Goal: Transaction & Acquisition: Obtain resource

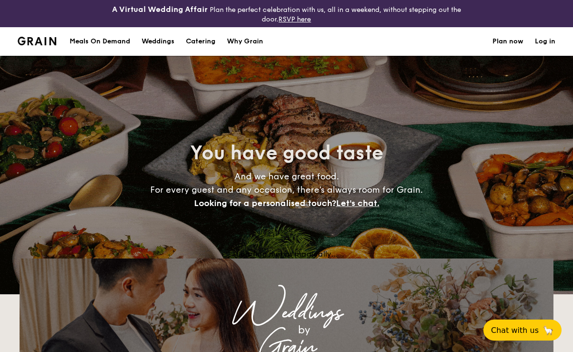
select select
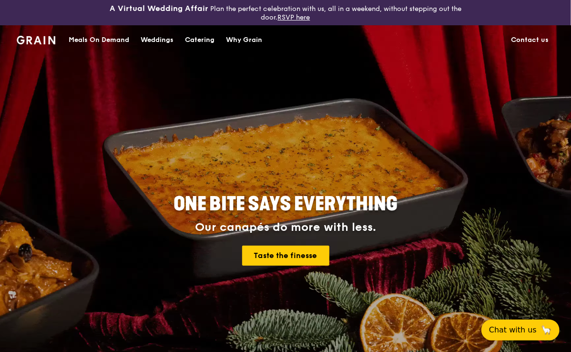
click at [194, 40] on div "Catering" at bounding box center [200, 40] width 30 height 29
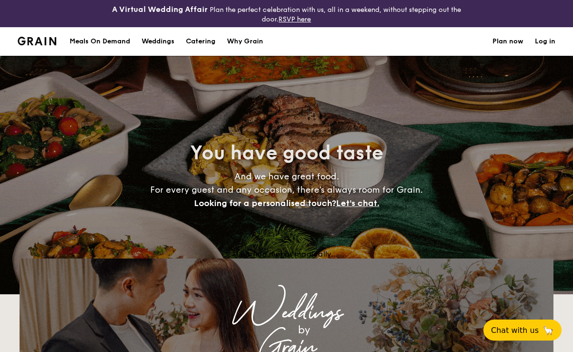
select select
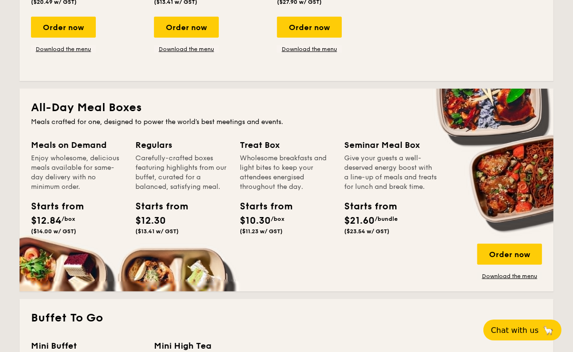
scroll to position [372, 0]
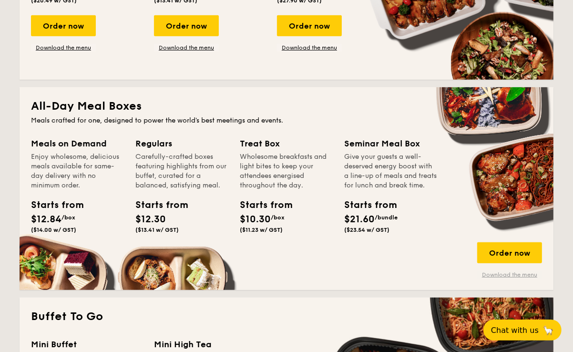
click at [500, 274] on link "Download the menu" at bounding box center [509, 275] width 65 height 8
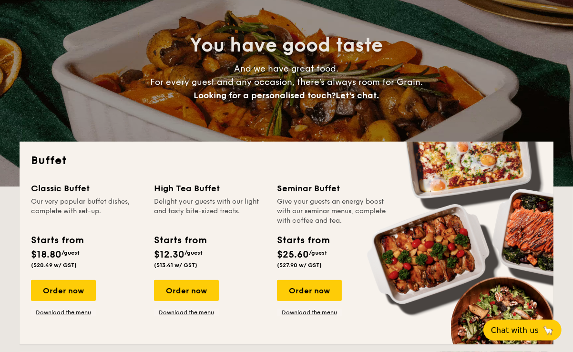
scroll to position [114, 0]
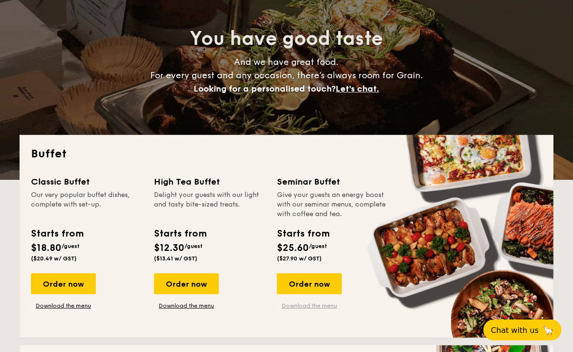
click at [315, 305] on link "Download the menu" at bounding box center [309, 306] width 65 height 8
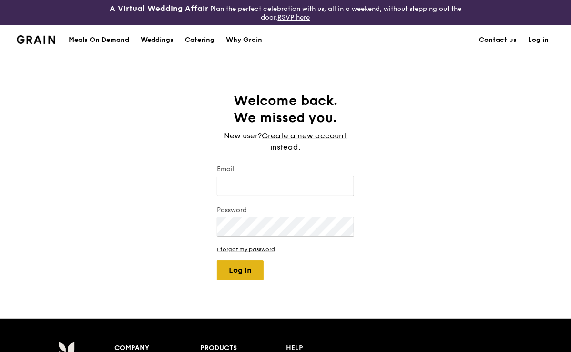
type input "chaleine@grain.com.sg"
click at [256, 267] on button "Log in" at bounding box center [240, 270] width 47 height 20
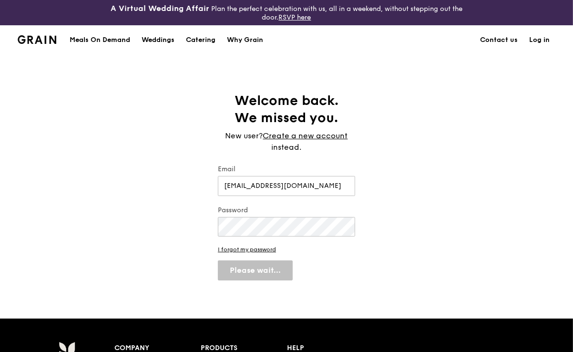
select select "100"
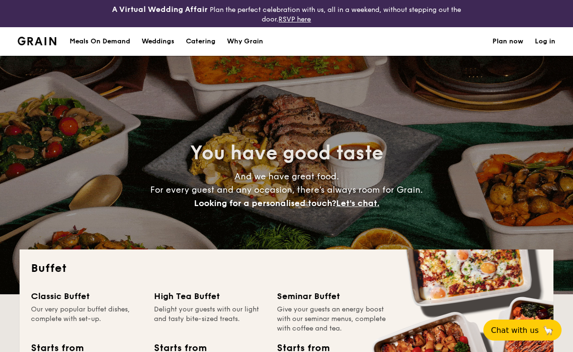
select select
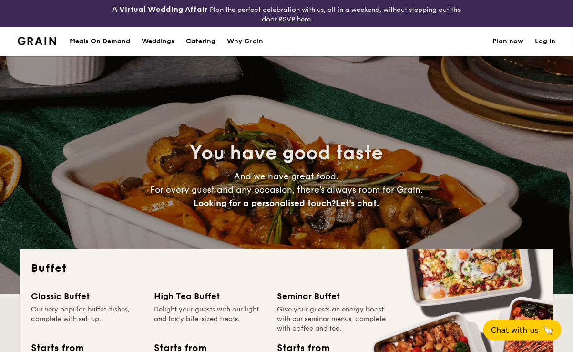
click at [123, 41] on div "Meals On Demand" at bounding box center [100, 41] width 61 height 29
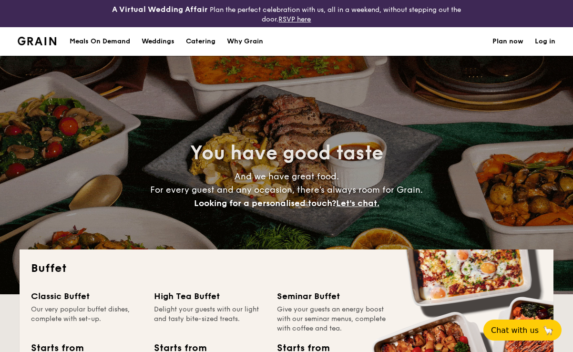
select select
